Goal: Find contact information: Find contact information

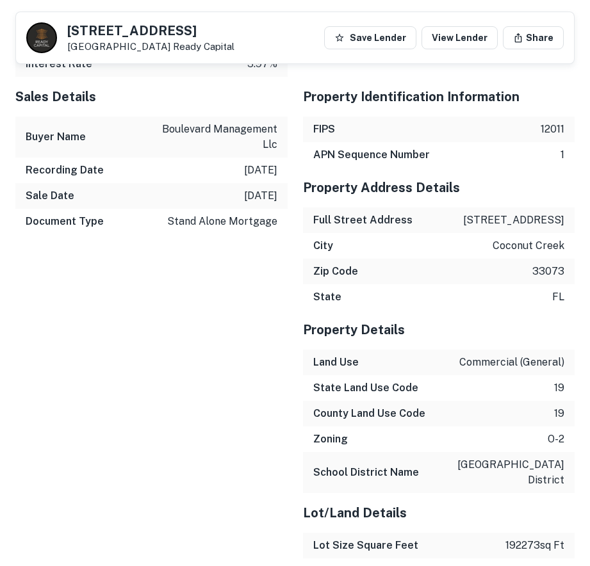
scroll to position [1356, 0]
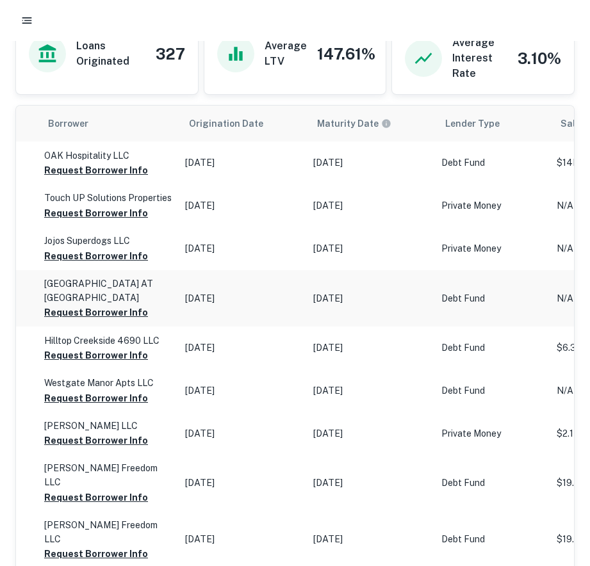
scroll to position [0, 588]
click at [226, 284] on td "Dec 18, 2022" at bounding box center [243, 298] width 128 height 56
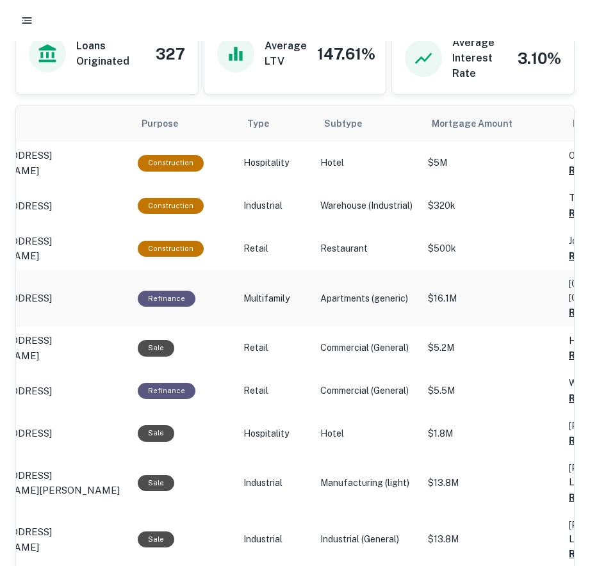
scroll to position [0, 0]
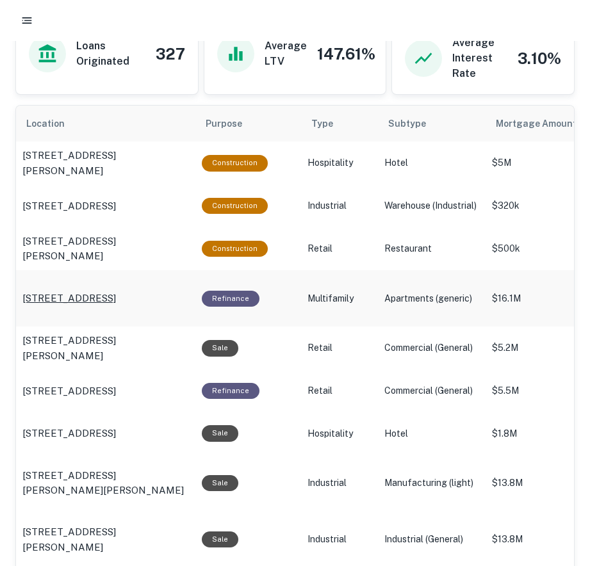
click at [50, 291] on p "8810 Colby Blvd Indianapolis, IN 46268" at bounding box center [68, 298] width 93 height 15
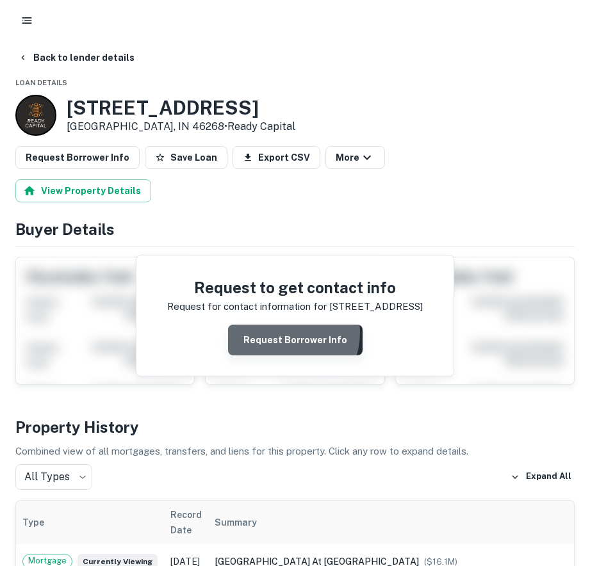
click at [284, 333] on button "Request Borrower Info" at bounding box center [295, 340] width 134 height 31
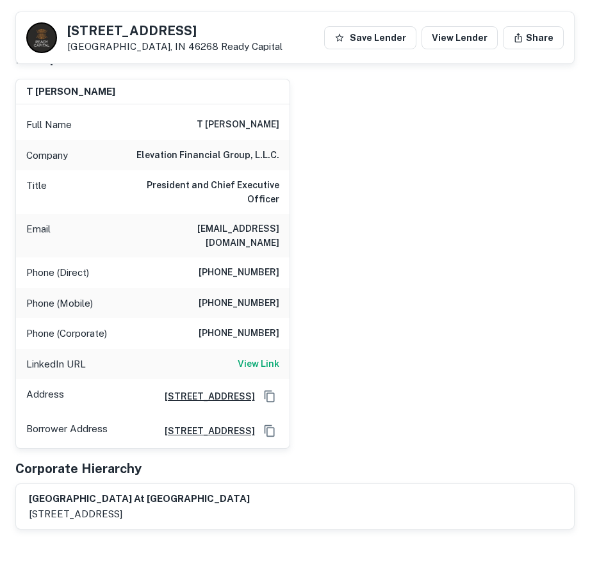
scroll to position [209, 0]
drag, startPoint x: 280, startPoint y: 230, endPoint x: 124, endPoint y: 222, distance: 156.4
click at [124, 222] on div "Email cking@elevationfinancialgroup.com" at bounding box center [152, 236] width 273 height 44
copy h6 "cking@elevationfinancialgroup.com"
